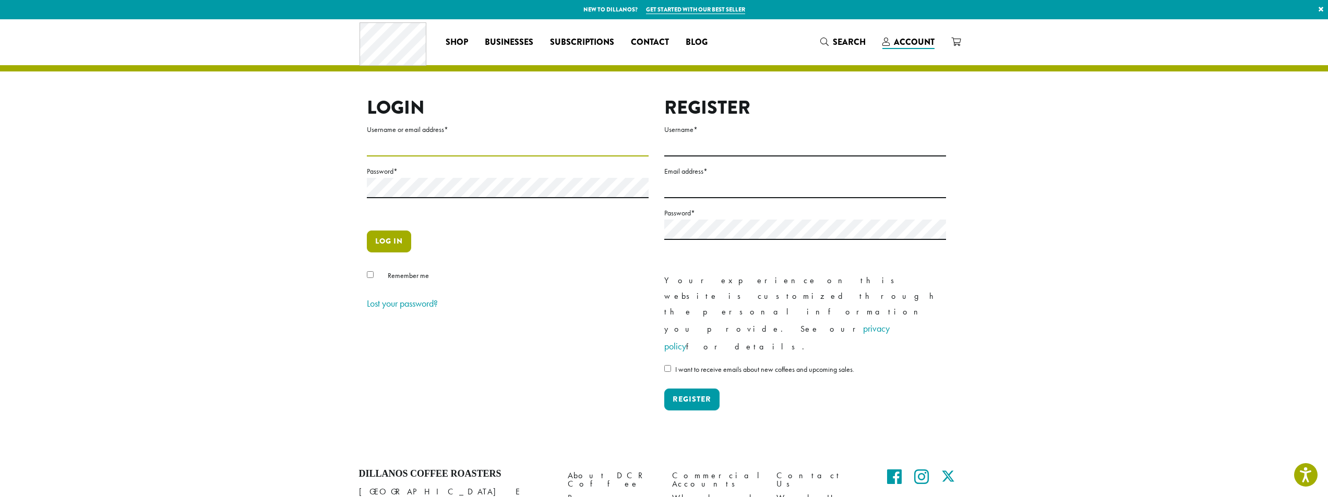
type input "**********"
click at [387, 239] on button "Log in" at bounding box center [389, 242] width 44 height 22
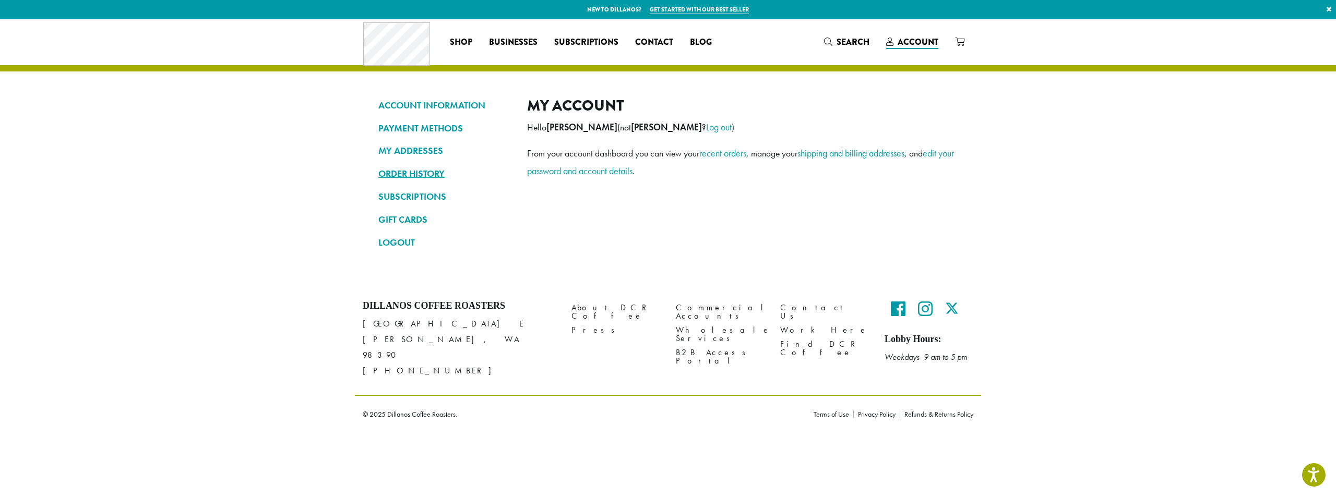
click at [423, 180] on link "ORDER HISTORY" at bounding box center [444, 174] width 133 height 18
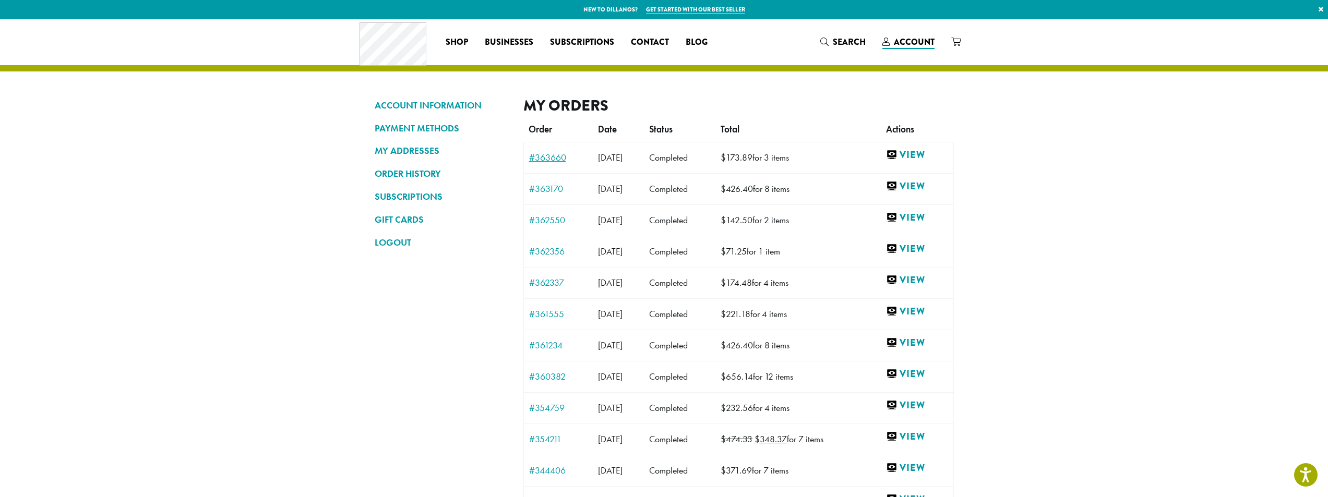
click at [547, 158] on link "#363660" at bounding box center [558, 157] width 59 height 9
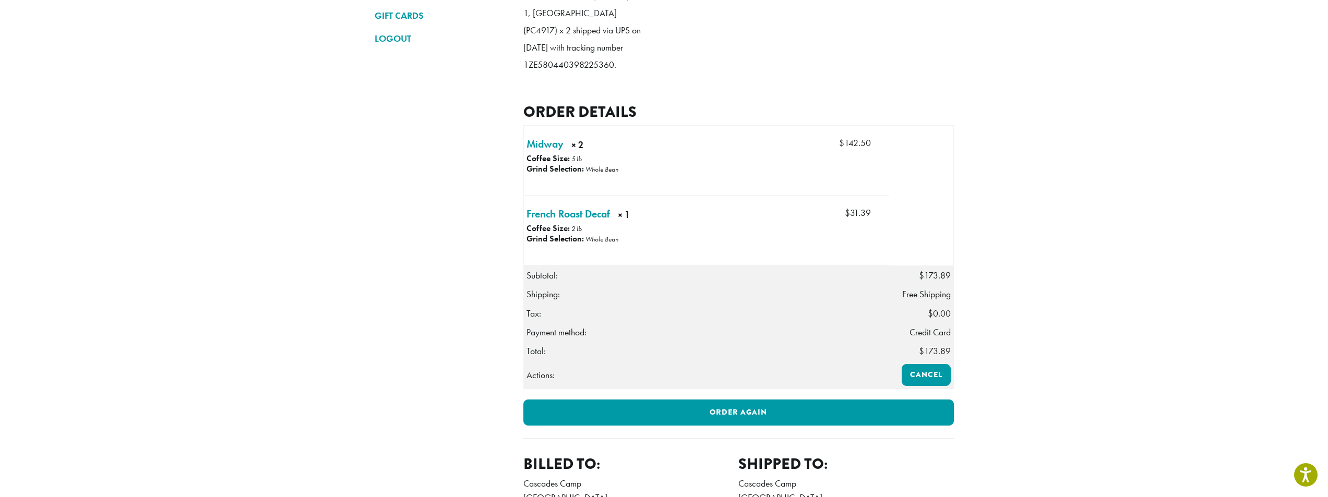
scroll to position [313, 0]
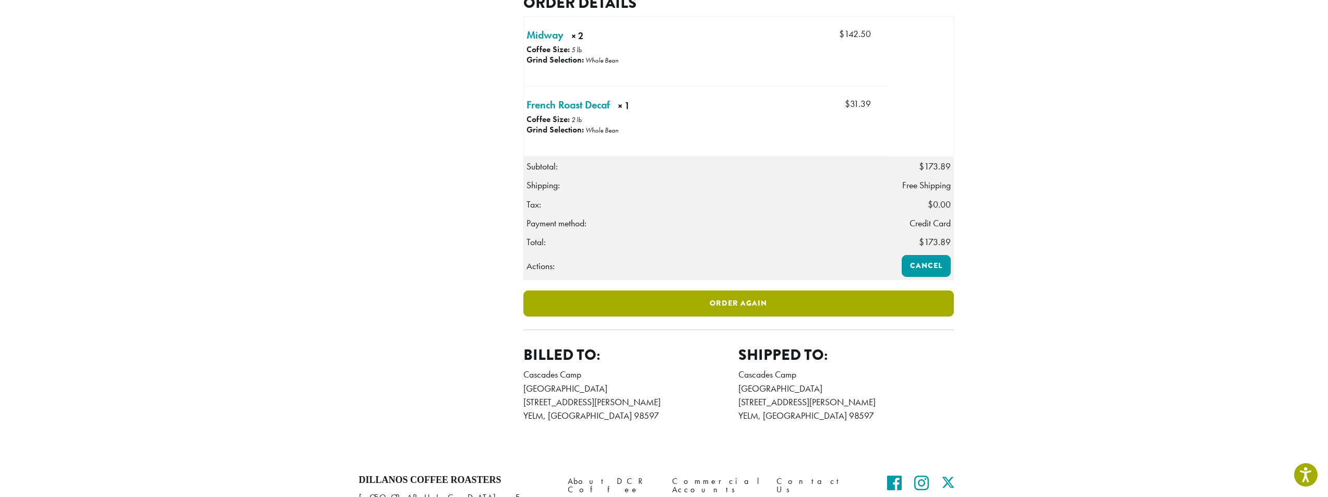
click at [844, 317] on link "Order again" at bounding box center [739, 304] width 431 height 26
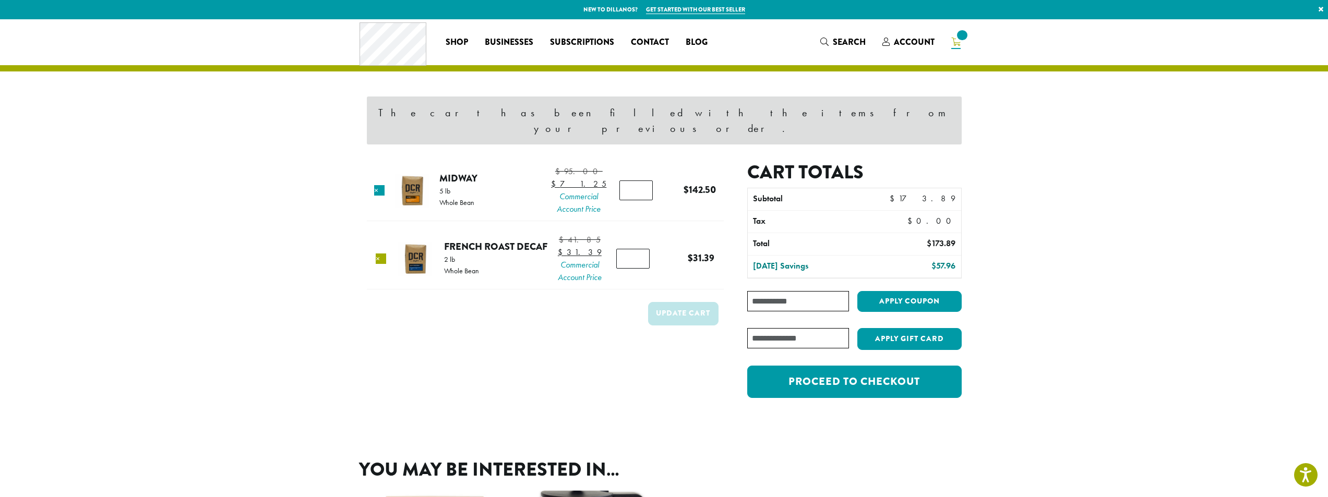
click at [380, 262] on link "×" at bounding box center [381, 259] width 10 height 10
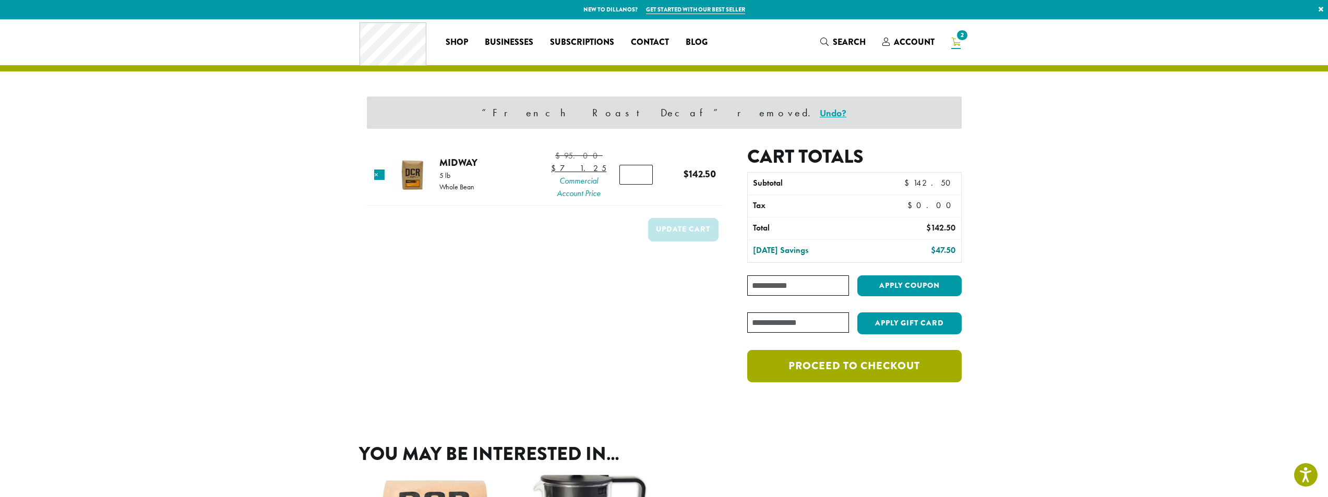
click at [863, 372] on link "Proceed to checkout" at bounding box center [854, 366] width 214 height 32
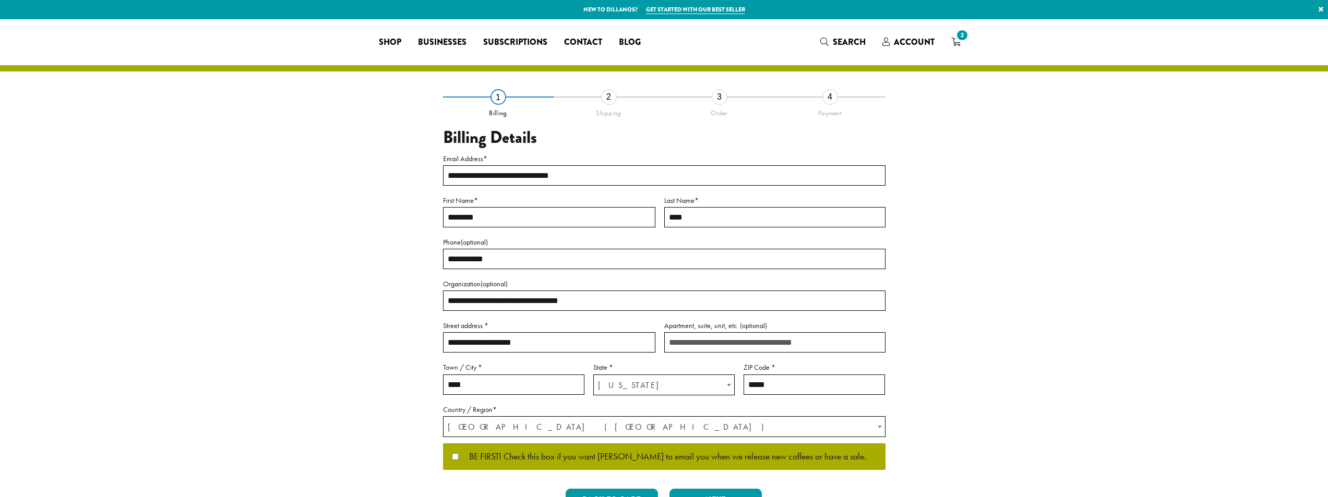
select select "**"
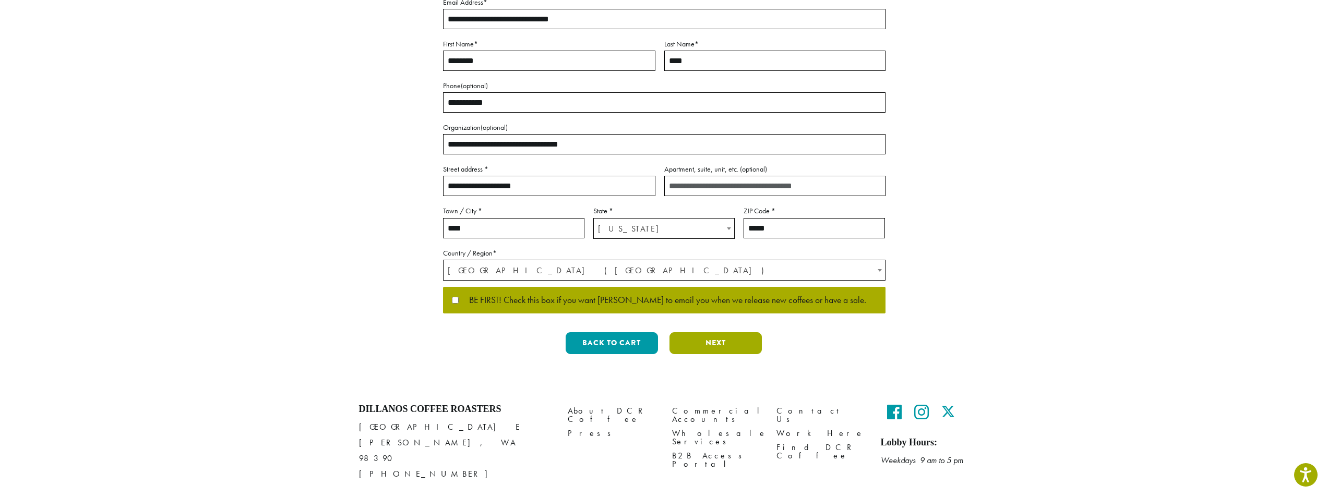
click at [723, 343] on button "Next" at bounding box center [716, 344] width 92 height 22
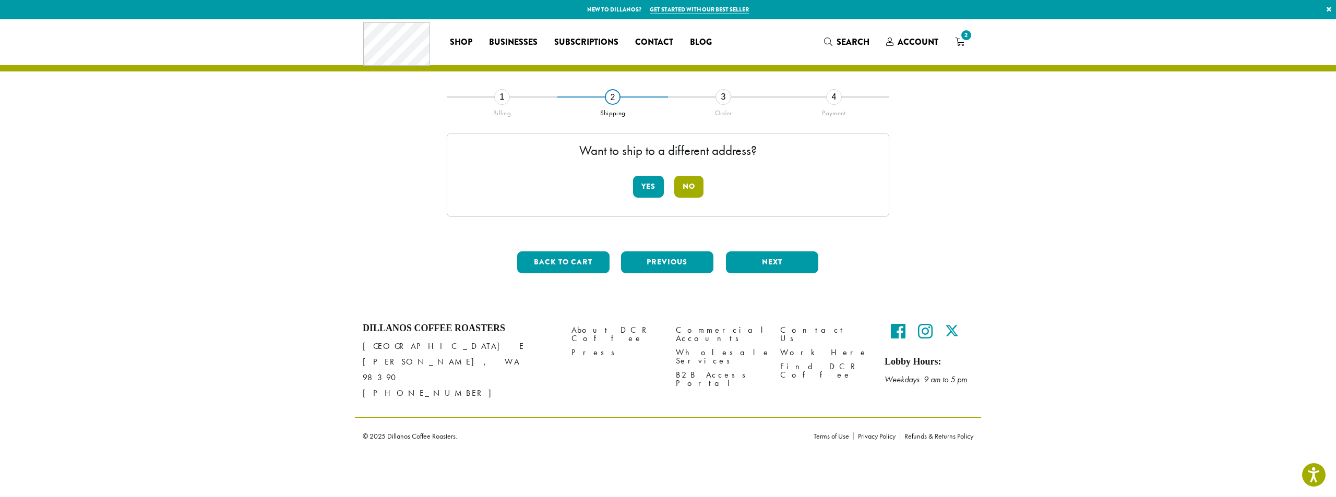
click at [697, 185] on button "No" at bounding box center [688, 187] width 29 height 22
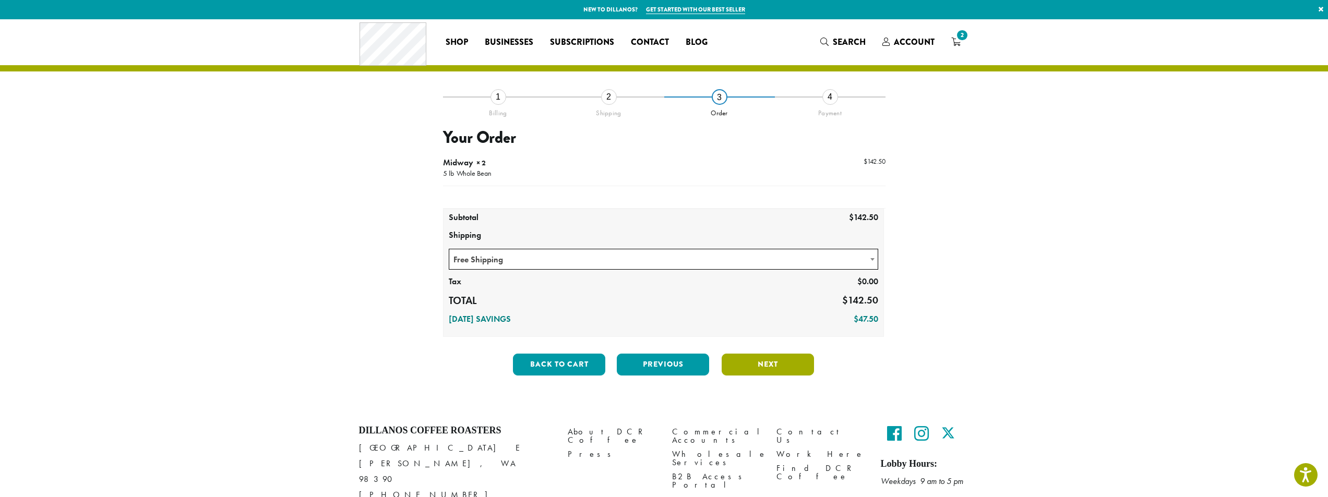
click at [762, 366] on button "Next" at bounding box center [768, 365] width 92 height 22
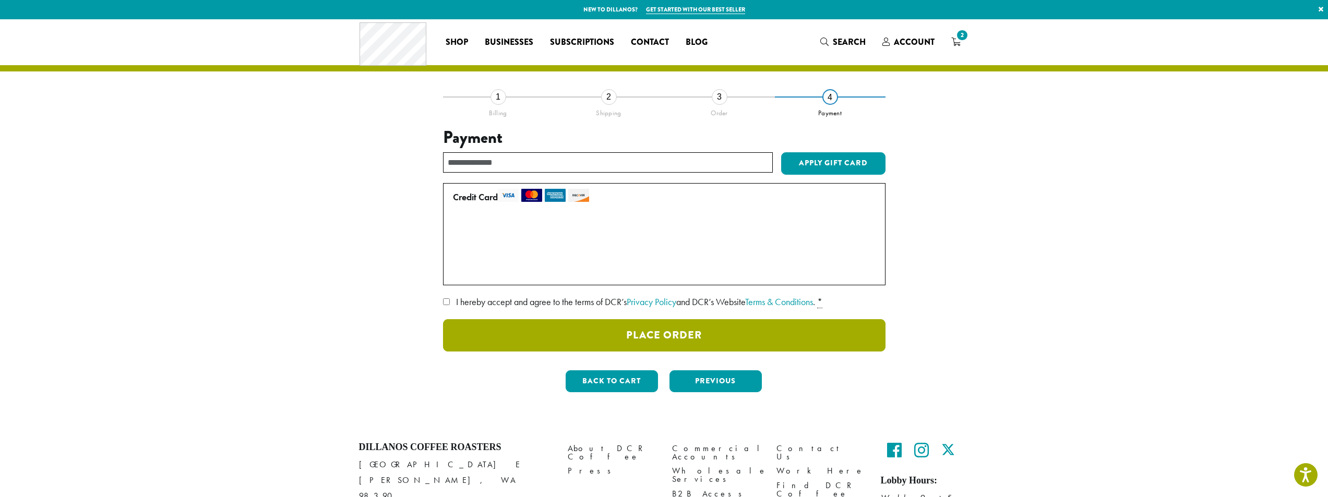
click at [678, 334] on button "Place Order" at bounding box center [664, 335] width 443 height 32
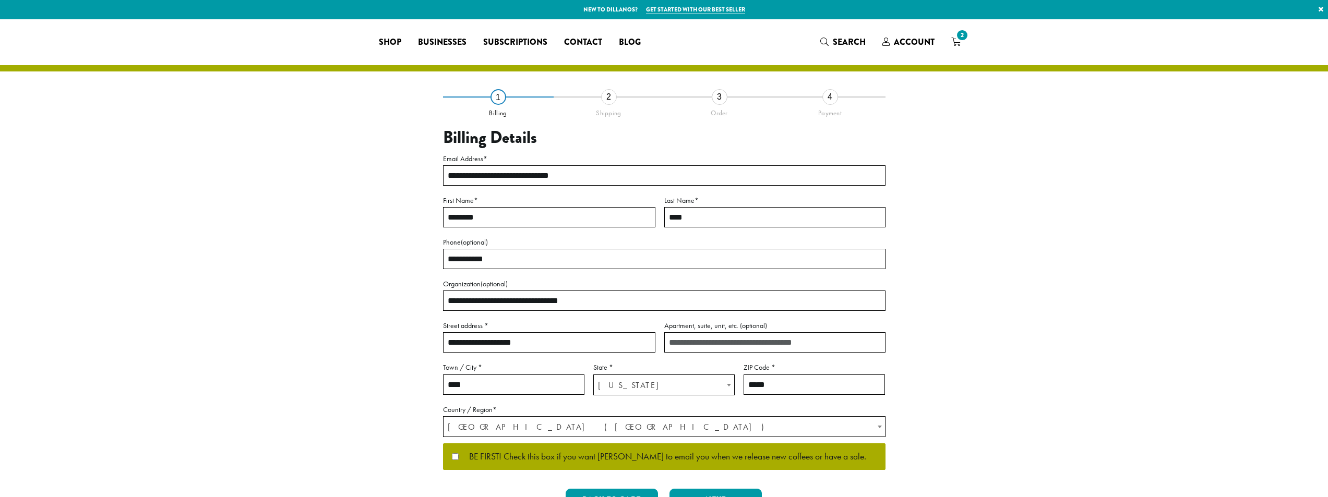
select select "**"
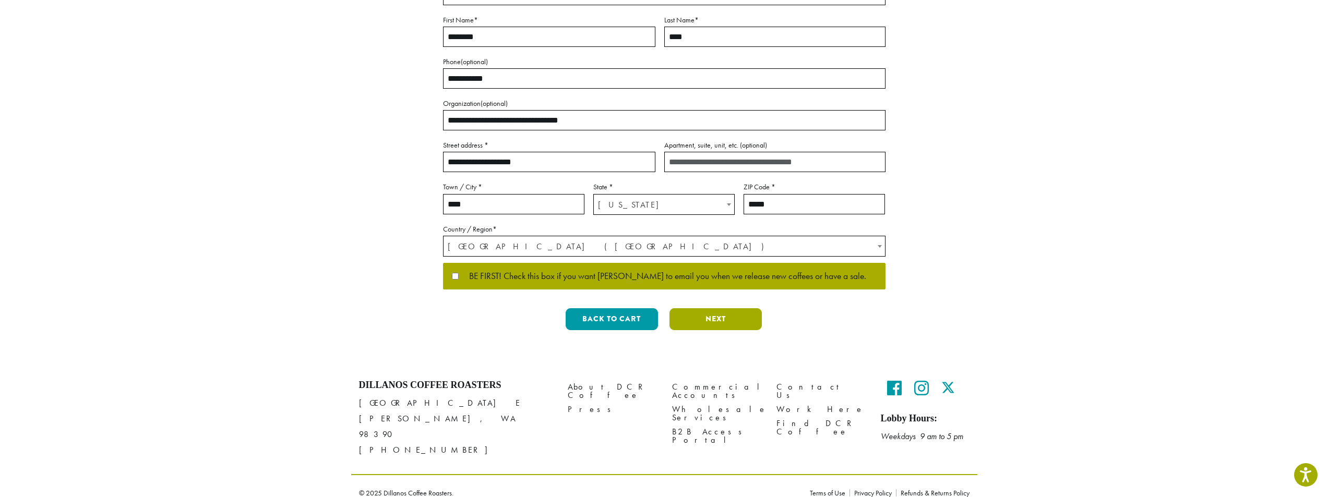
click at [703, 317] on button "Next" at bounding box center [716, 319] width 92 height 22
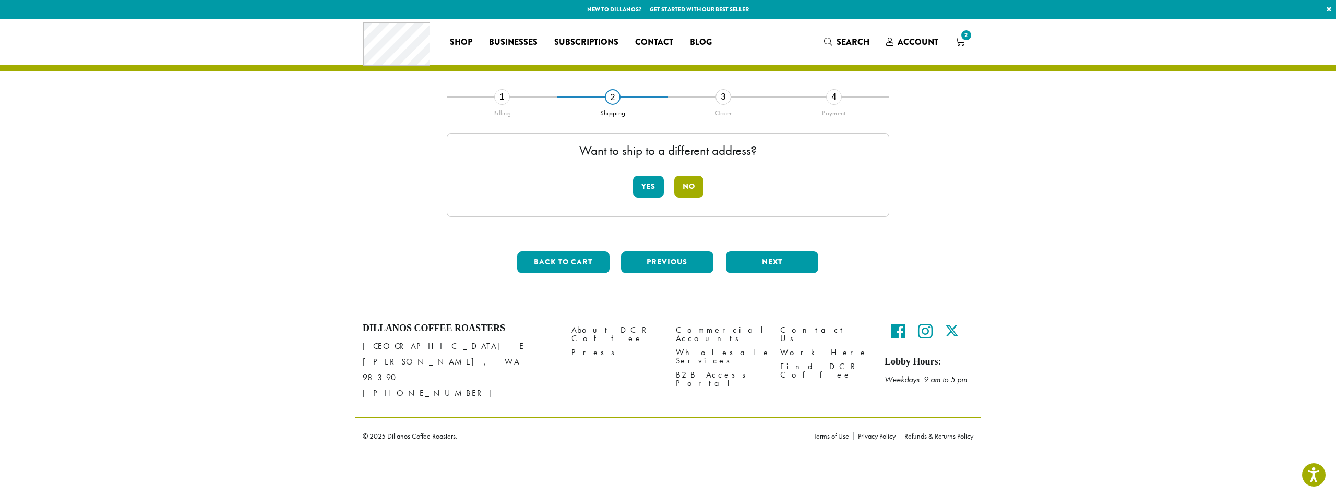
click at [693, 189] on button "No" at bounding box center [688, 187] width 29 height 22
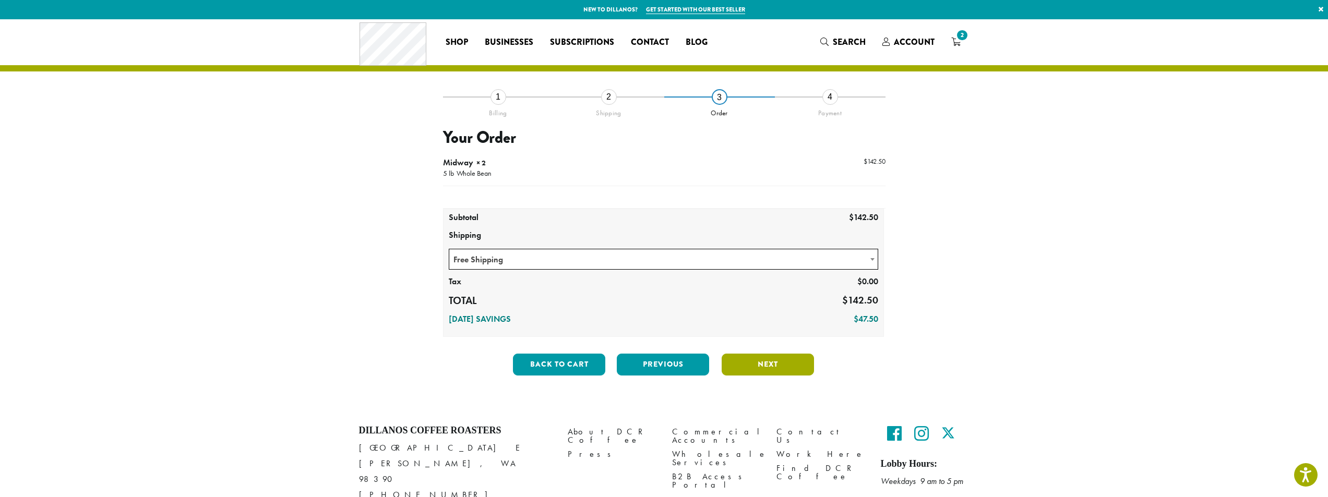
click at [779, 369] on button "Next" at bounding box center [768, 365] width 92 height 22
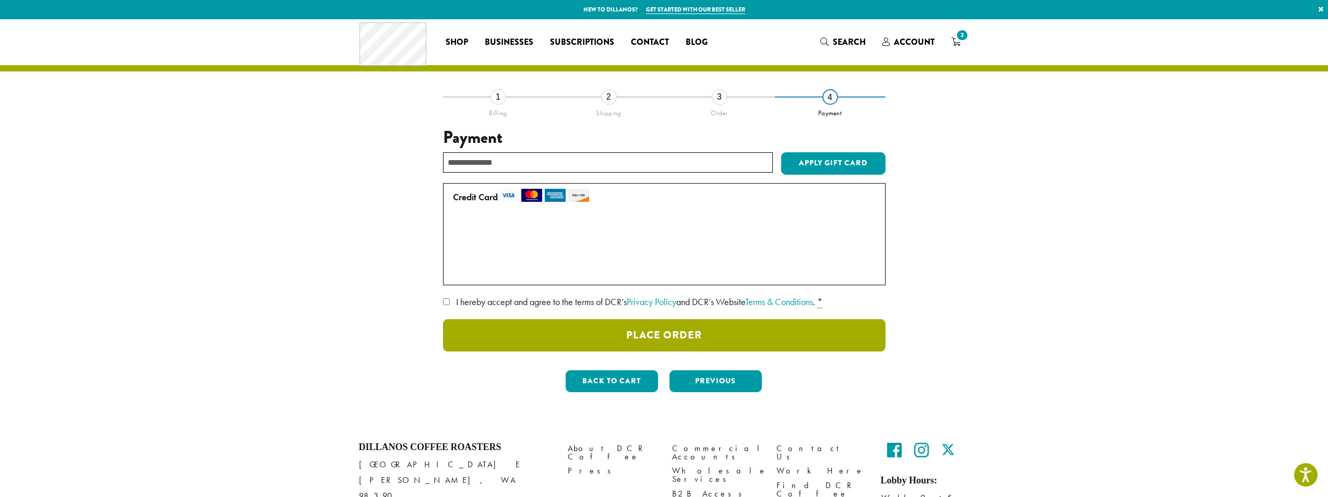
click at [710, 329] on button "Place Order" at bounding box center [664, 335] width 443 height 32
